Goal: Participate in discussion: Engage in conversation with other users on a specific topic

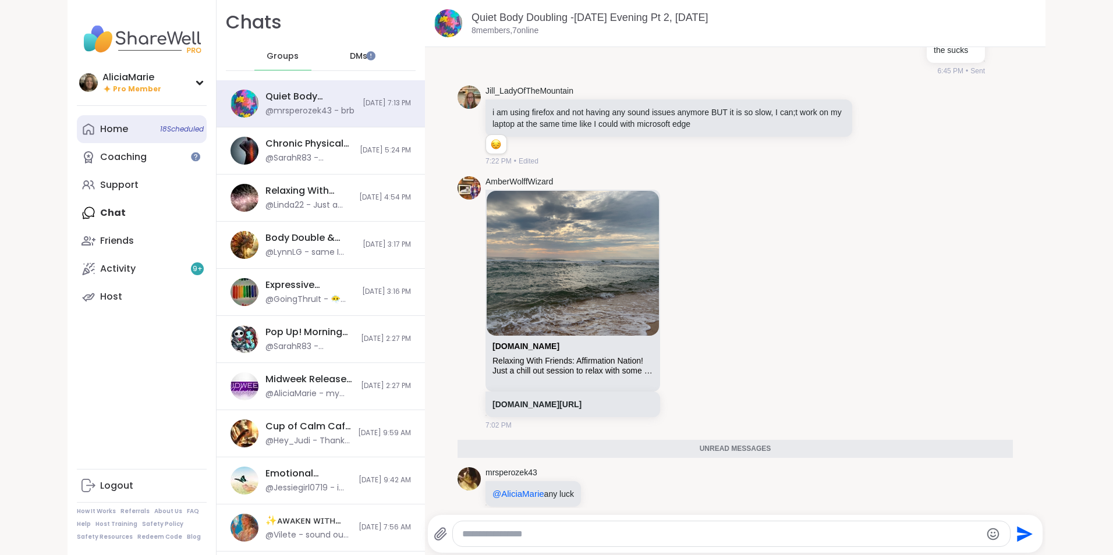
click at [118, 124] on div "Home 18 Scheduled" at bounding box center [114, 129] width 28 height 13
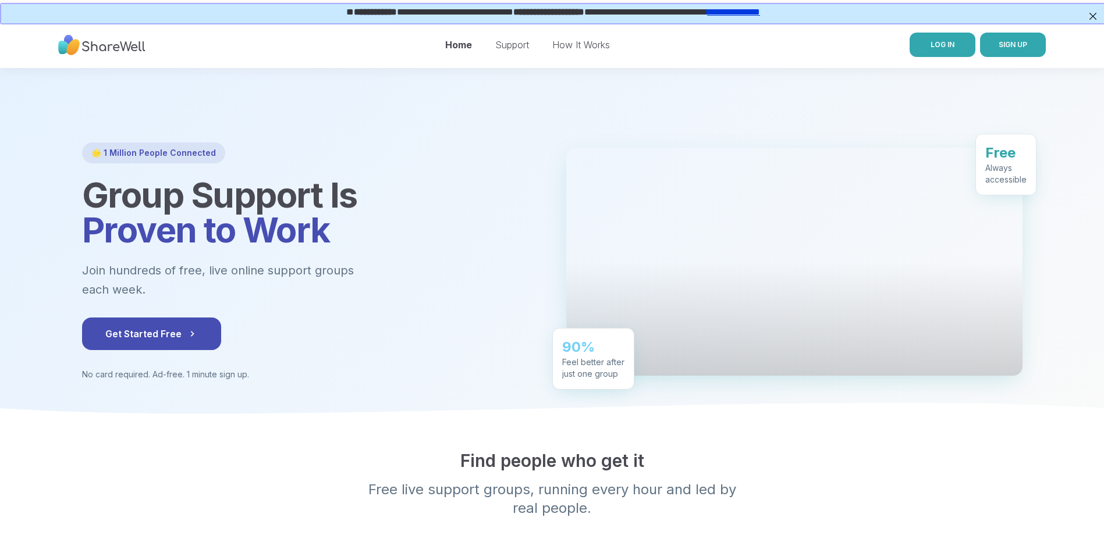
click at [937, 40] on span "LOG IN" at bounding box center [943, 44] width 24 height 9
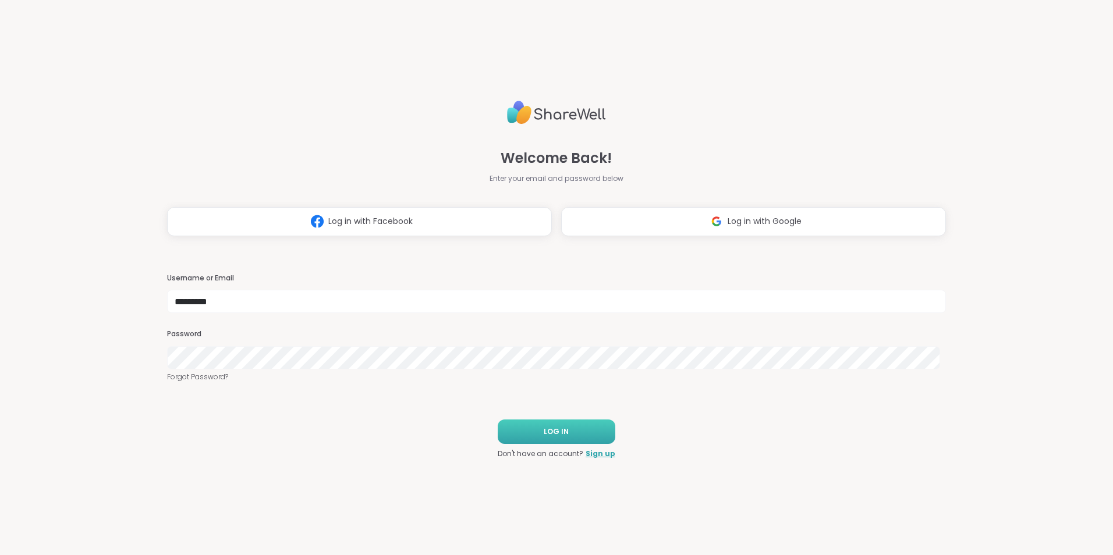
click at [578, 432] on button "LOG IN" at bounding box center [557, 432] width 118 height 24
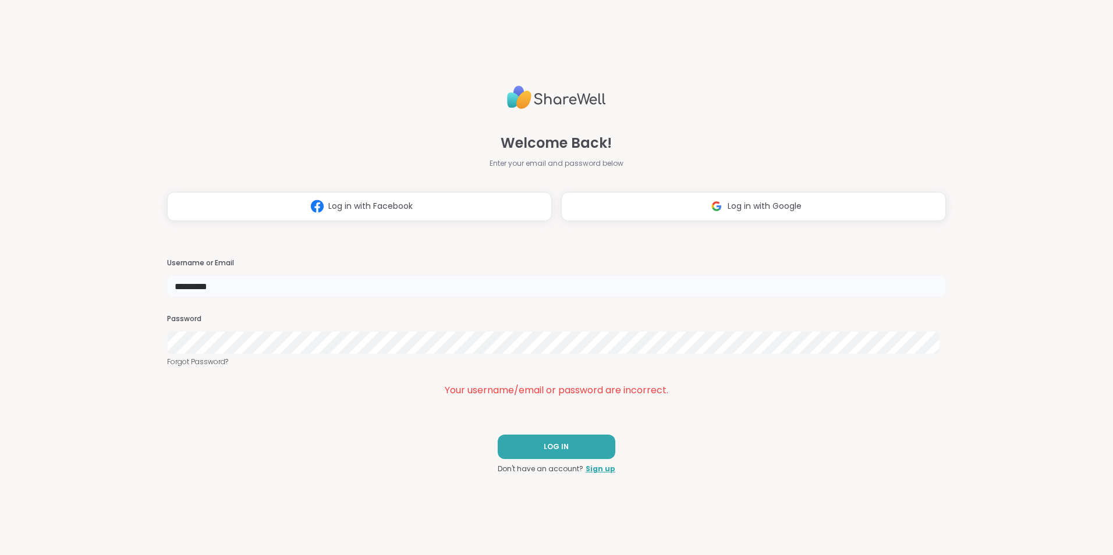
drag, startPoint x: 253, startPoint y: 285, endPoint x: 188, endPoint y: 296, distance: 66.1
click at [188, 296] on input "*********" at bounding box center [556, 286] width 779 height 23
type input "*"
type input "**********"
click at [572, 442] on button "LOG IN" at bounding box center [557, 447] width 118 height 24
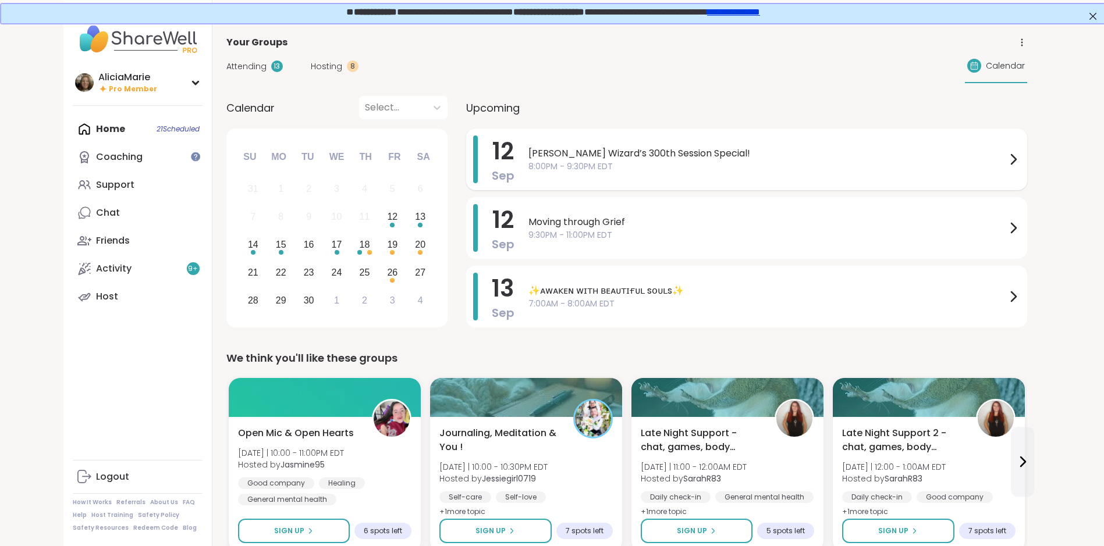
click at [609, 165] on span "8:00PM - 9:30PM EDT" at bounding box center [767, 167] width 478 height 12
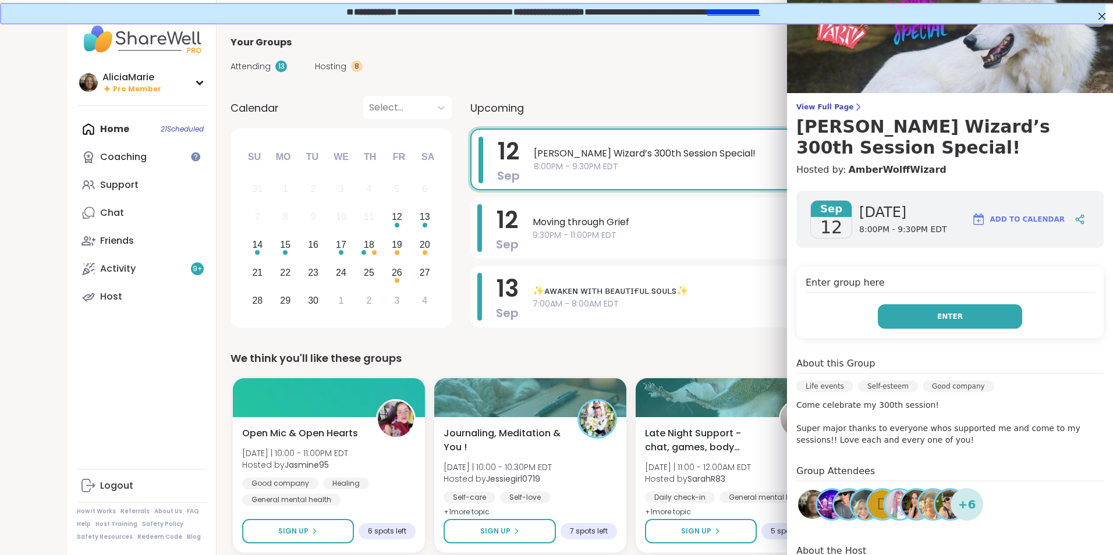
click at [937, 311] on span "Enter" at bounding box center [950, 316] width 26 height 10
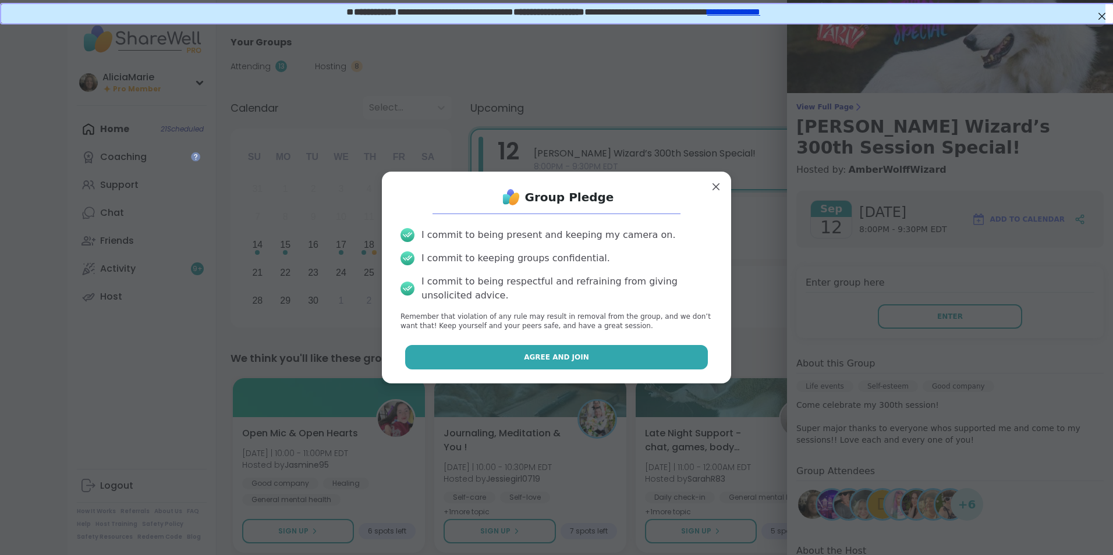
click at [609, 352] on button "Agree and Join" at bounding box center [556, 357] width 303 height 24
